Goal: Information Seeking & Learning: Learn about a topic

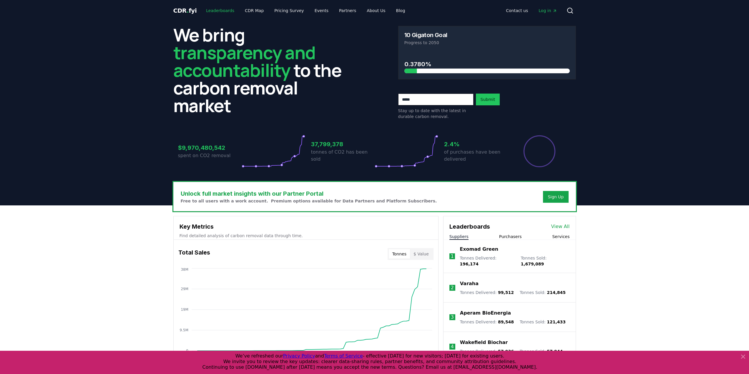
click at [211, 11] on link "Leaderboards" at bounding box center [220, 10] width 38 height 11
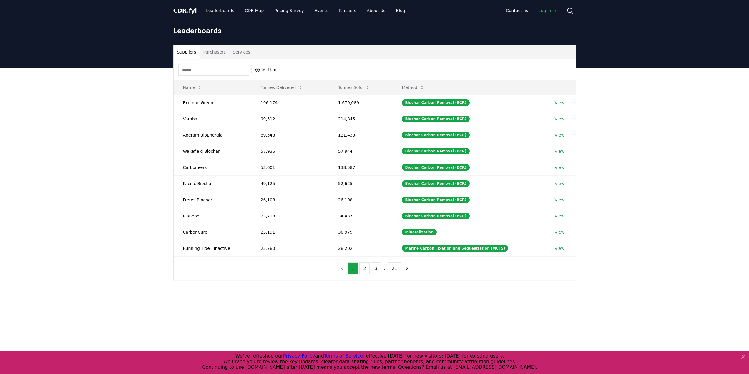
click at [214, 54] on button "Purchasers" at bounding box center [214, 52] width 30 height 14
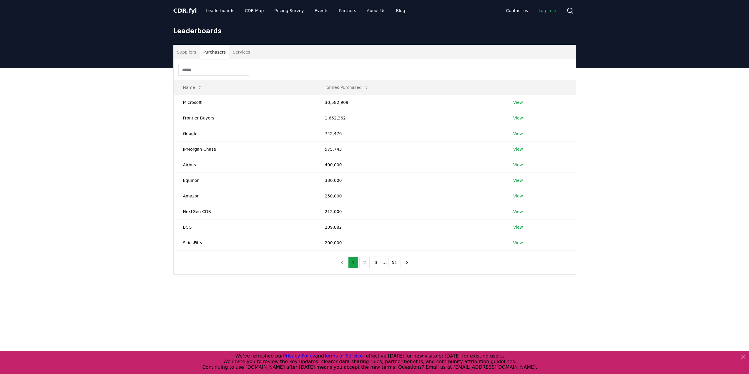
click at [195, 55] on button "Suppliers" at bounding box center [187, 52] width 26 height 14
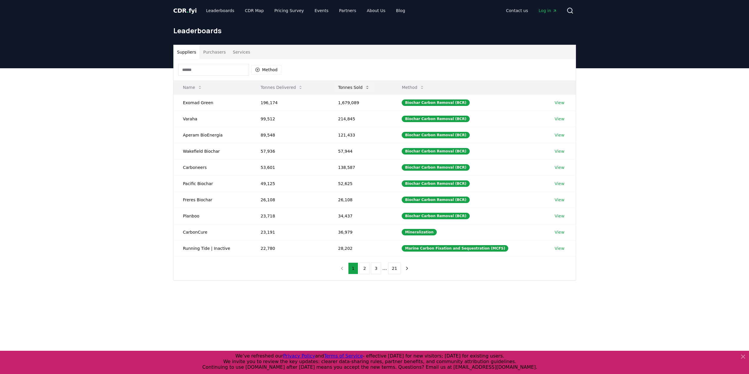
click at [348, 90] on button "Tonnes Sold" at bounding box center [353, 87] width 41 height 12
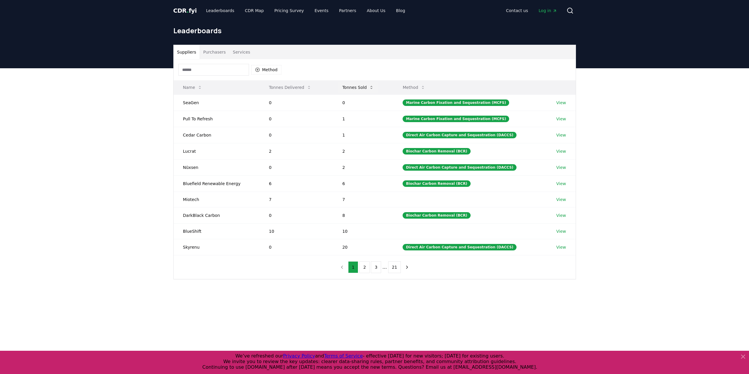
click at [348, 90] on button "Tonnes Sold" at bounding box center [357, 87] width 41 height 12
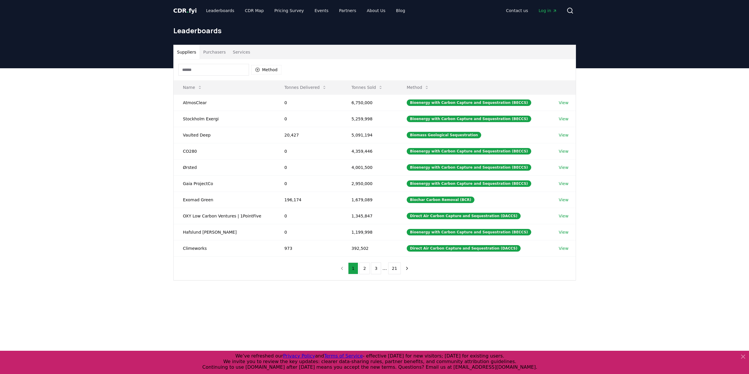
click at [219, 52] on button "Purchasers" at bounding box center [214, 52] width 30 height 14
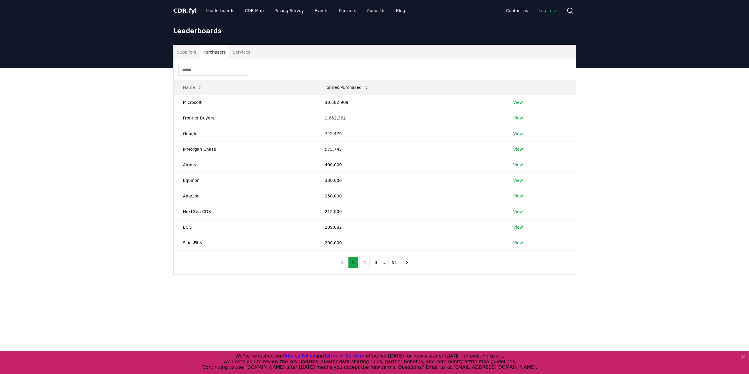
click at [355, 88] on button "Tonnes Purchased" at bounding box center [346, 87] width 53 height 12
click at [355, 88] on button "Tonnes Purchased" at bounding box center [368, 87] width 53 height 12
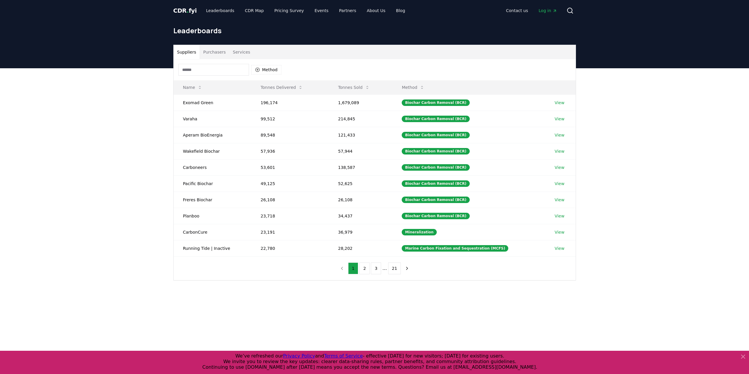
click at [188, 51] on button "Suppliers" at bounding box center [187, 52] width 26 height 14
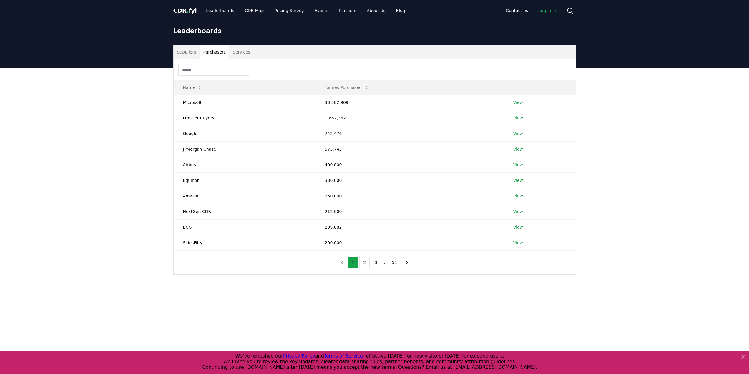
click at [221, 55] on button "Purchasers" at bounding box center [214, 52] width 30 height 14
click at [248, 54] on button "Services" at bounding box center [241, 52] width 24 height 14
click at [359, 88] on button "Tonnes Facilitated" at bounding box center [362, 87] width 53 height 12
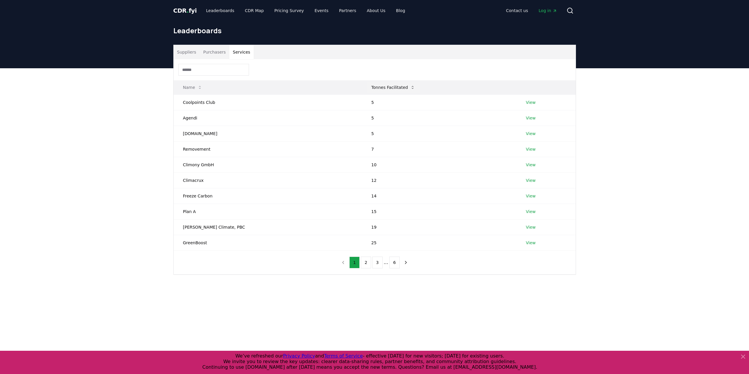
click at [366, 88] on button "Tonnes Facilitated" at bounding box center [392, 87] width 53 height 12
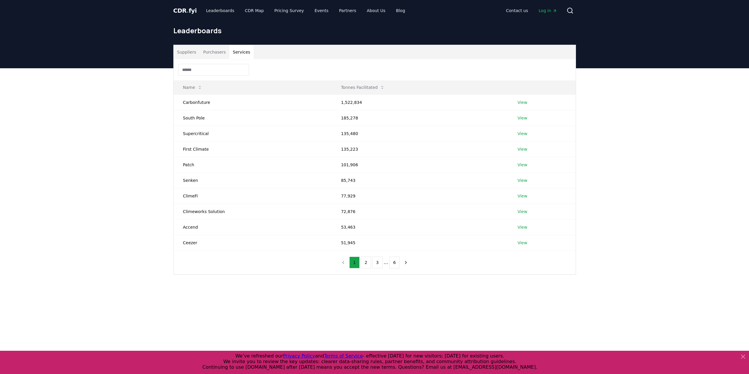
click at [193, 60] on div at bounding box center [375, 69] width 402 height 21
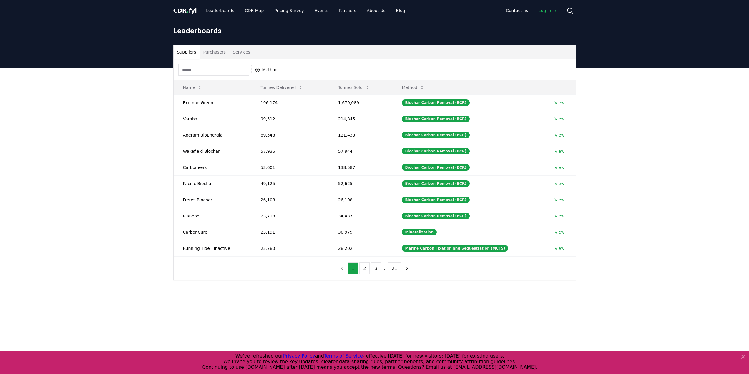
click at [193, 54] on button "Suppliers" at bounding box center [187, 52] width 26 height 14
click at [354, 90] on button "Tonnes Sold" at bounding box center [353, 87] width 41 height 12
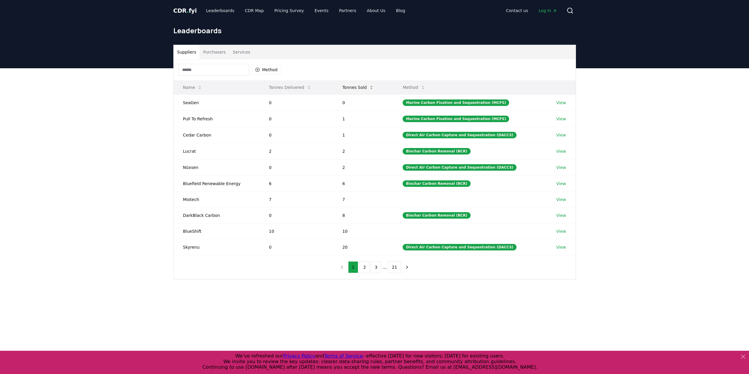
click at [354, 89] on button "Tonnes Sold" at bounding box center [357, 87] width 41 height 12
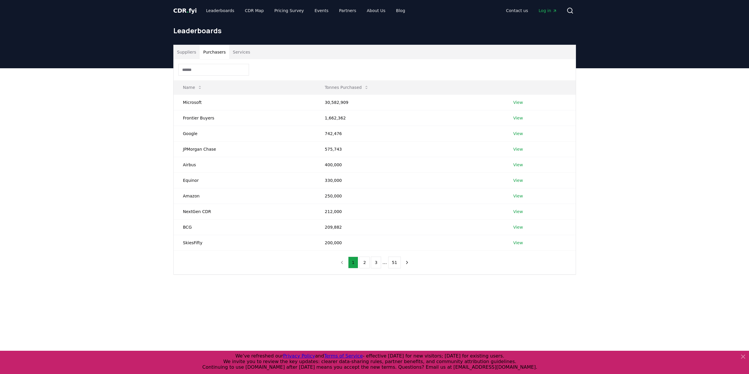
click at [217, 54] on button "Purchasers" at bounding box center [214, 52] width 30 height 14
click at [363, 264] on button "2" at bounding box center [364, 262] width 10 height 12
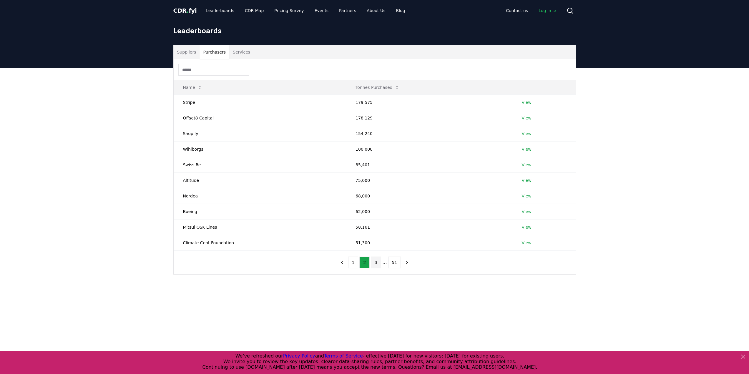
click at [374, 263] on button "3" at bounding box center [376, 262] width 10 height 12
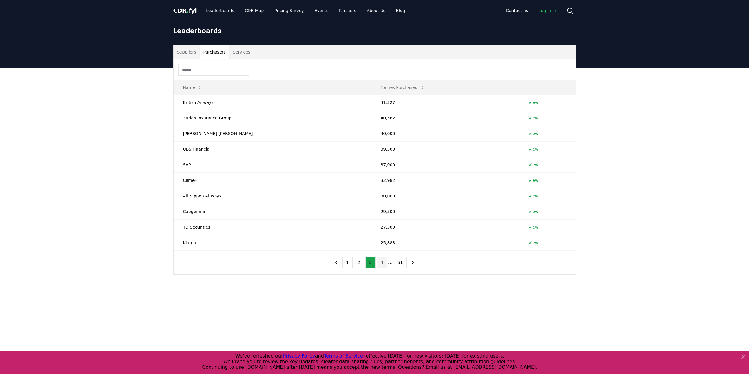
click at [379, 265] on button "4" at bounding box center [381, 262] width 10 height 12
click at [381, 263] on button "5" at bounding box center [384, 262] width 10 height 12
click at [384, 264] on button "6" at bounding box center [384, 262] width 10 height 12
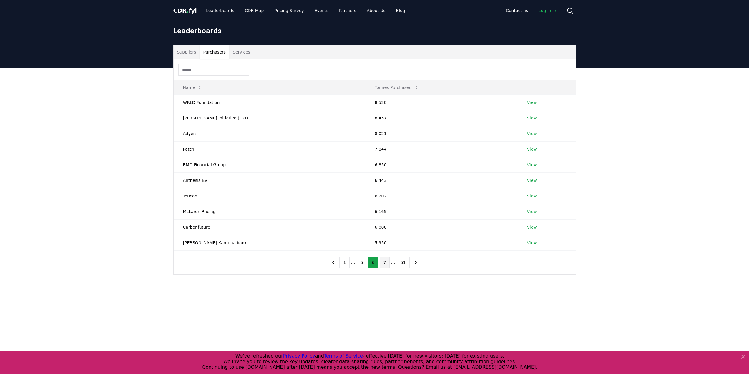
click at [388, 264] on button "7" at bounding box center [384, 262] width 10 height 12
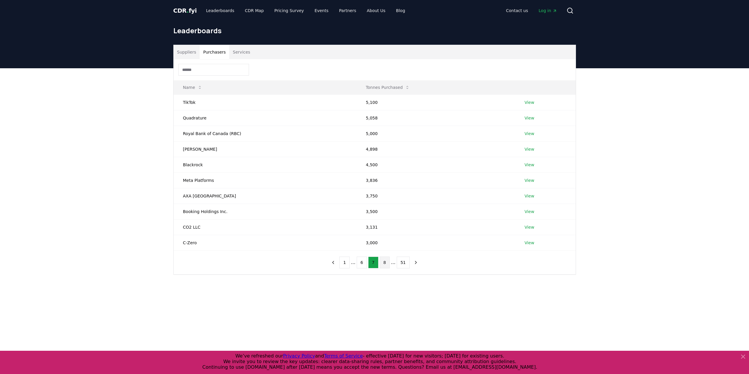
click at [383, 265] on button "8" at bounding box center [384, 262] width 10 height 12
click at [382, 265] on button "9" at bounding box center [384, 262] width 10 height 12
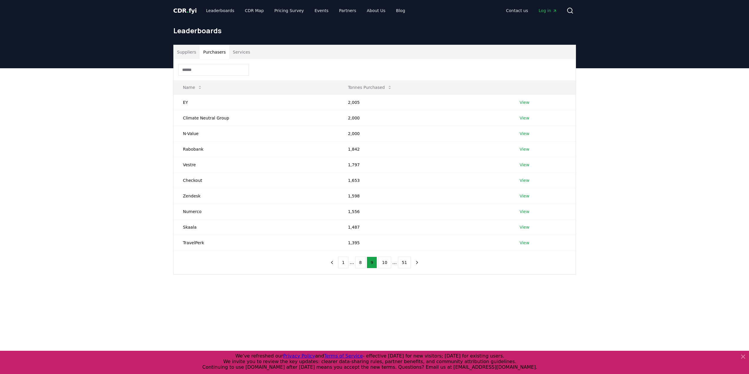
click at [392, 262] on li "..." at bounding box center [394, 262] width 4 height 7
click at [383, 260] on button "10" at bounding box center [384, 262] width 13 height 12
